Goal: Task Accomplishment & Management: Use online tool/utility

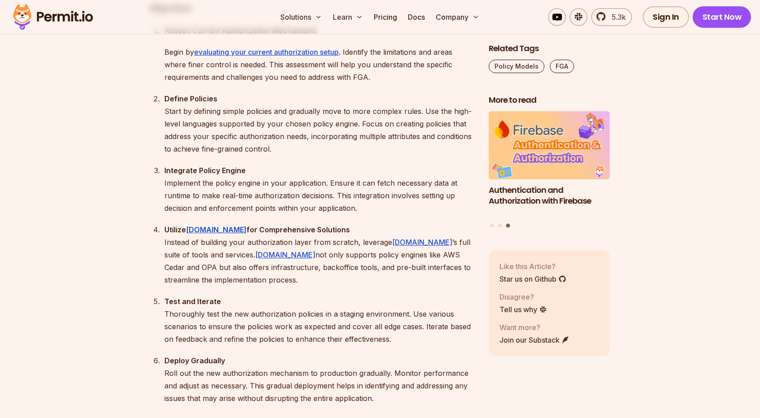
scroll to position [6434, 0]
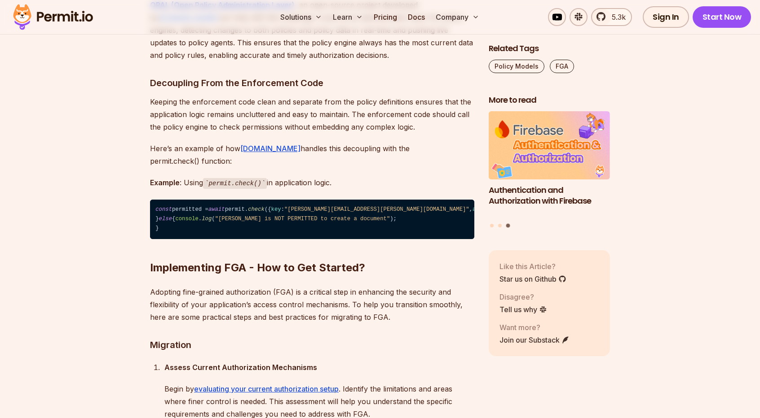
click at [219, 22] on link "Permit.io" at bounding box center [188, 17] width 60 height 9
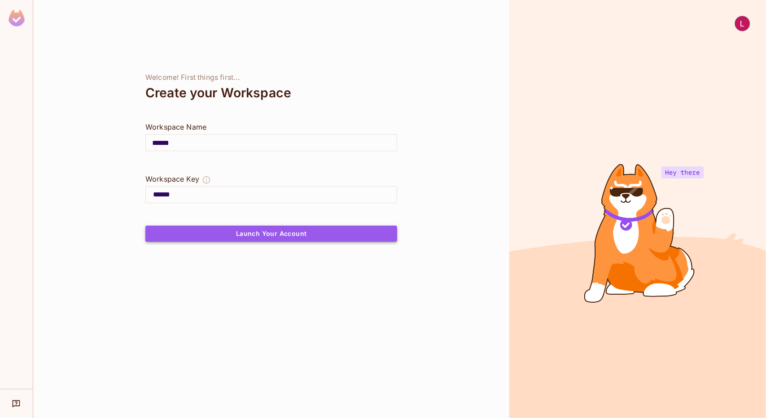
click at [318, 241] on button "Launch Your Account" at bounding box center [271, 234] width 252 height 16
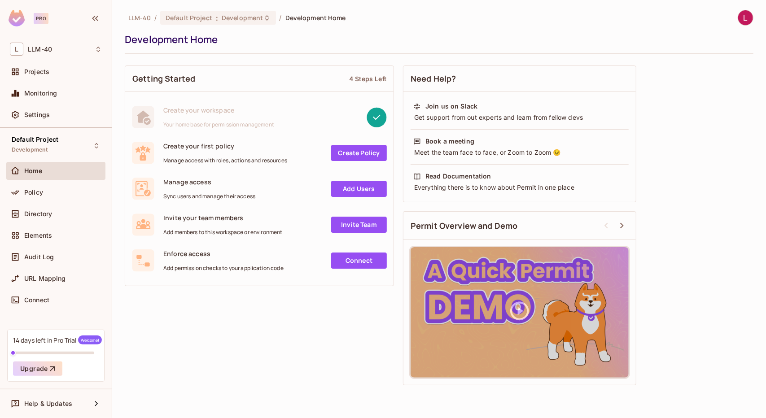
click at [52, 266] on div "Audit Log" at bounding box center [55, 259] width 99 height 22
click at [45, 256] on span "Audit Log" at bounding box center [39, 257] width 30 height 7
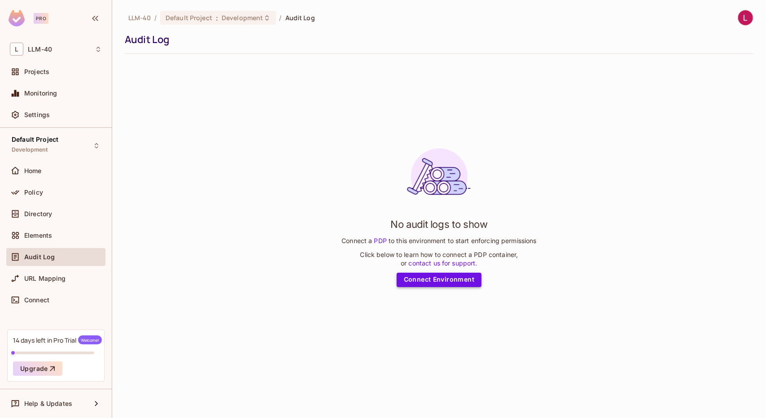
click at [418, 276] on link "Connect Environment" at bounding box center [439, 280] width 85 height 14
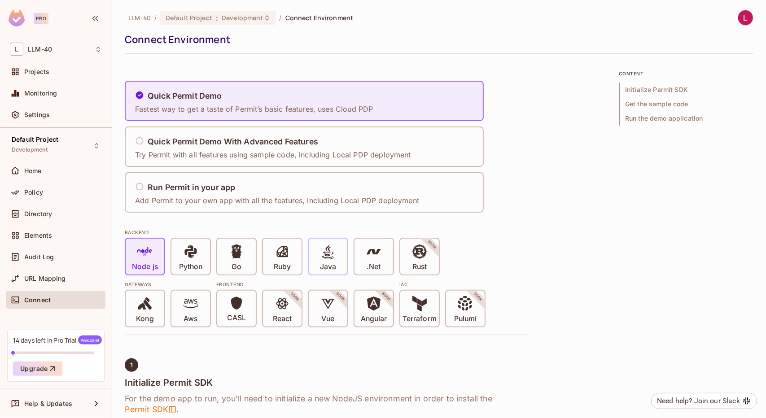
click at [334, 268] on p "Java" at bounding box center [328, 267] width 16 height 9
click at [373, 105] on div "Quick Permit Demo Fastest way to get a taste of Permit’s basic features, uses C…" at bounding box center [257, 101] width 244 height 37
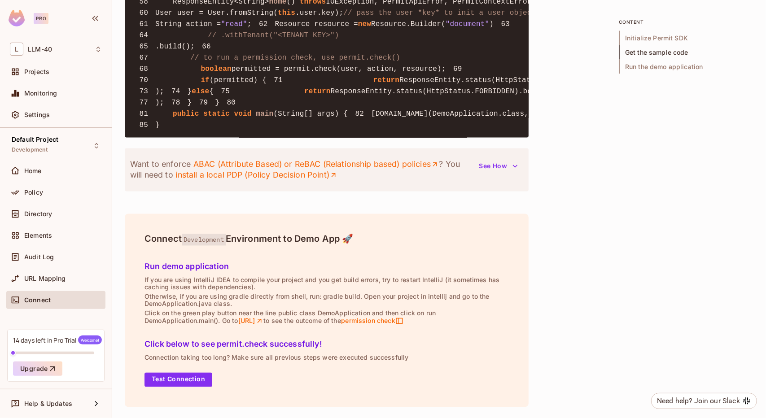
scroll to position [1596, 0]
click at [166, 385] on button "Test Connection" at bounding box center [179, 380] width 68 height 14
click at [637, 67] on span "Run the demo application" at bounding box center [686, 66] width 135 height 14
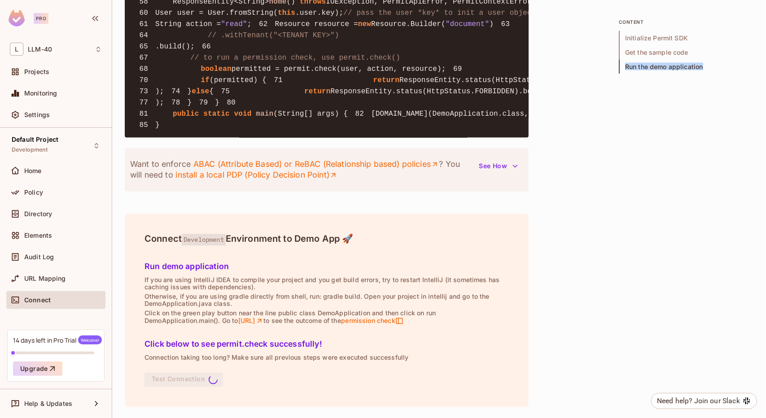
click at [637, 67] on span "Run the demo application" at bounding box center [686, 66] width 135 height 14
click at [214, 268] on h5 "Run demo application" at bounding box center [327, 267] width 365 height 9
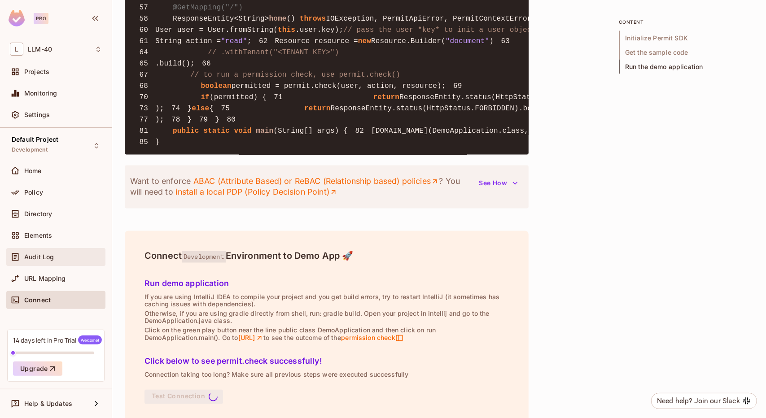
click at [61, 259] on div "Audit Log" at bounding box center [63, 257] width 78 height 7
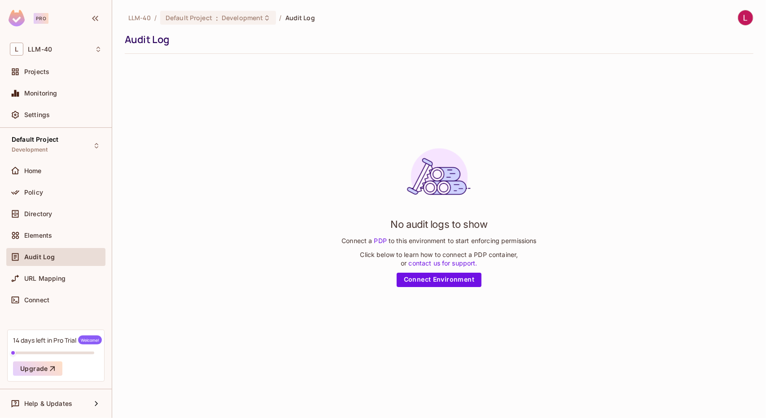
click at [383, 238] on link "PDP" at bounding box center [380, 241] width 17 height 8
click at [66, 254] on div "Audit Log" at bounding box center [63, 257] width 78 height 7
click at [64, 256] on div "Audit Log" at bounding box center [63, 257] width 78 height 7
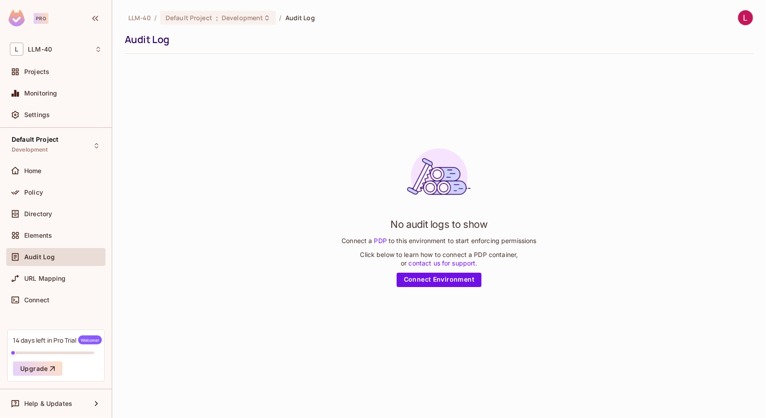
click at [163, 46] on div "LLM-40 / Default Project : Development / Audit Log Audit Log" at bounding box center [439, 32] width 629 height 44
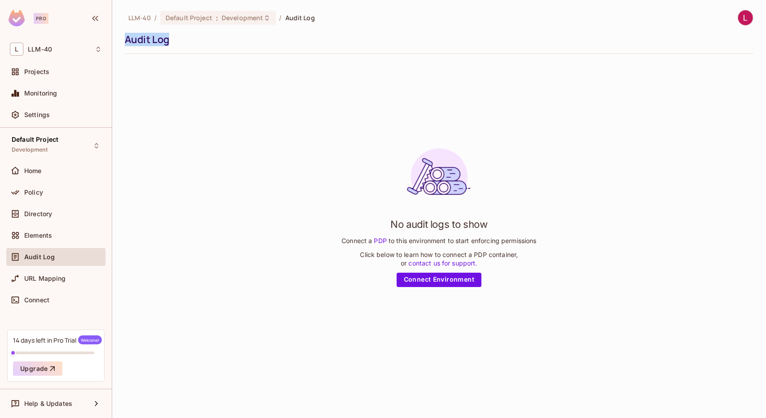
click at [163, 46] on div "LLM-40 / Default Project : Development / Audit Log Audit Log" at bounding box center [439, 32] width 629 height 44
